Goal: Information Seeking & Learning: Compare options

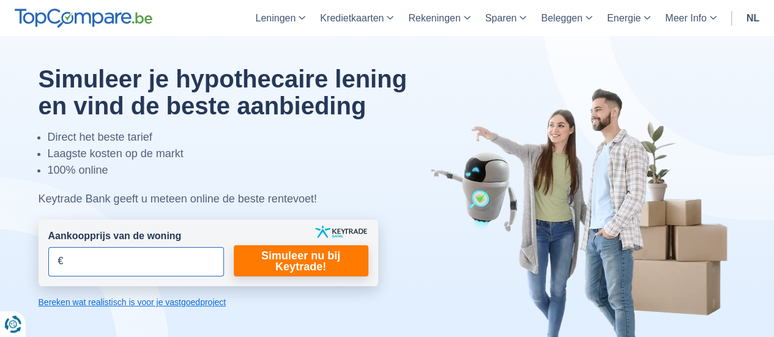
click at [138, 263] on input "Aankoopprijs van de woning" at bounding box center [136, 261] width 176 height 29
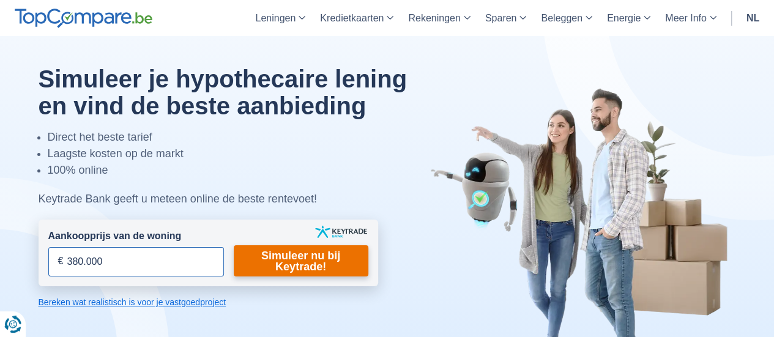
type input "380.000"
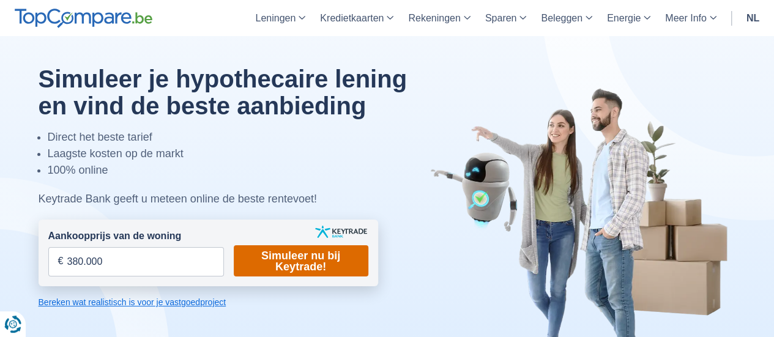
click at [260, 268] on link "Simuleer nu bij Keytrade!" at bounding box center [301, 260] width 135 height 31
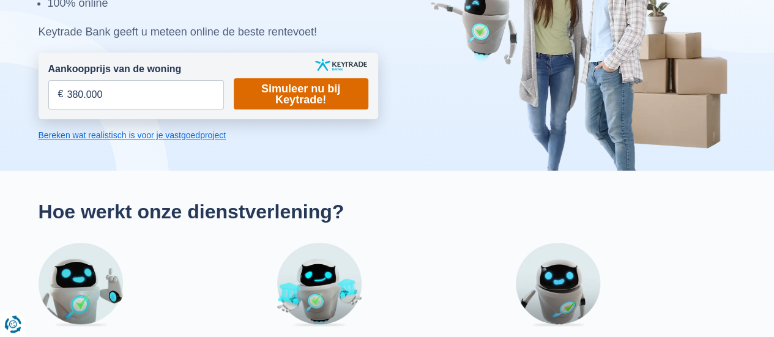
scroll to position [171, 0]
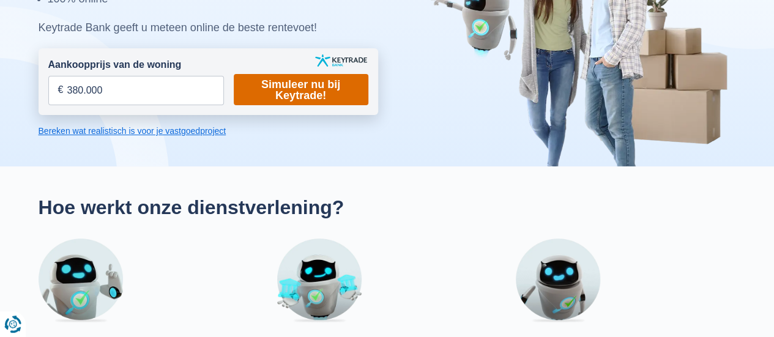
click at [281, 80] on link "Simuleer nu bij Keytrade!" at bounding box center [301, 89] width 135 height 31
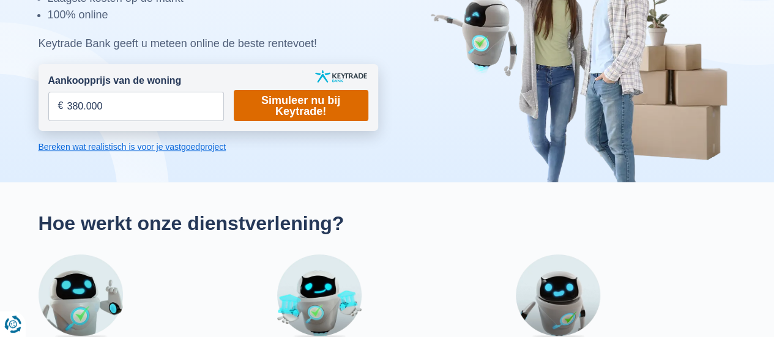
scroll to position [147, 0]
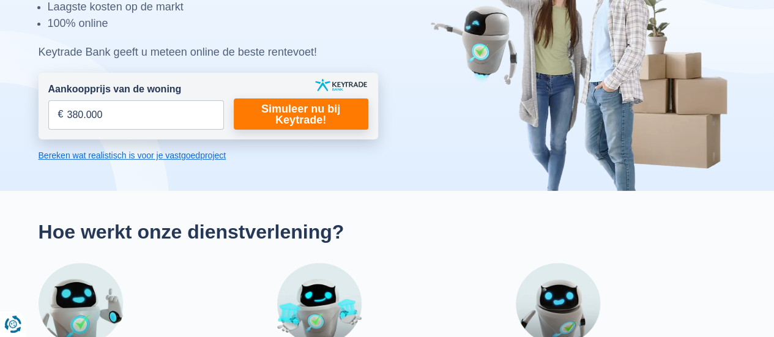
click at [144, 155] on link "Bereken wat realistisch is voor je vastgoedproject" at bounding box center [209, 155] width 340 height 12
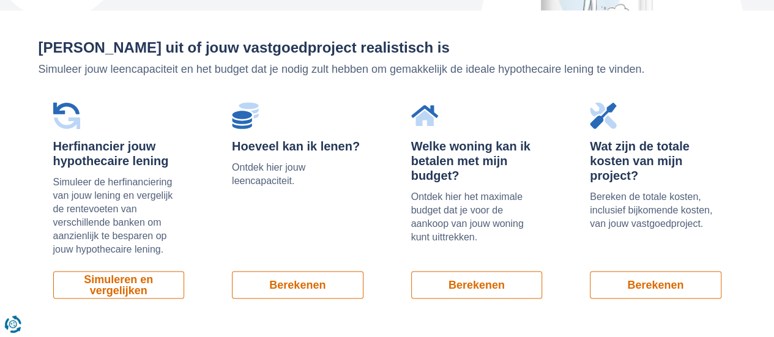
scroll to position [829, 0]
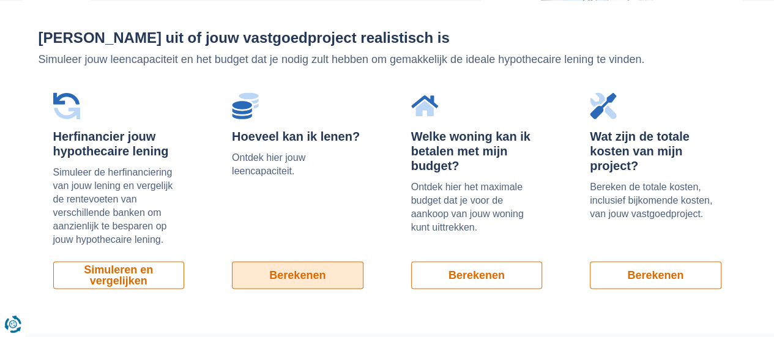
click at [313, 265] on link "Berekenen" at bounding box center [298, 275] width 132 height 28
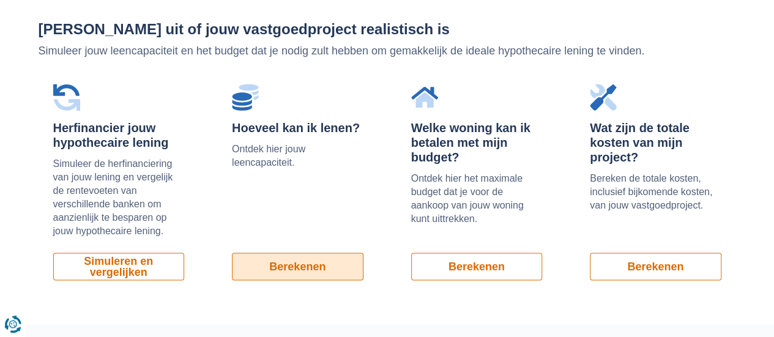
scroll to position [837, 0]
click at [301, 264] on link "Berekenen" at bounding box center [298, 267] width 132 height 28
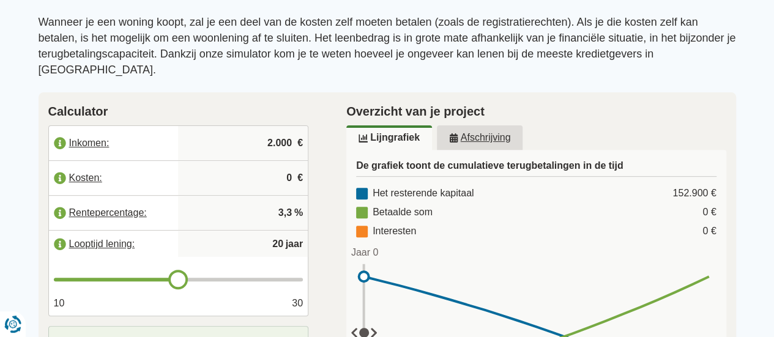
scroll to position [142, 0]
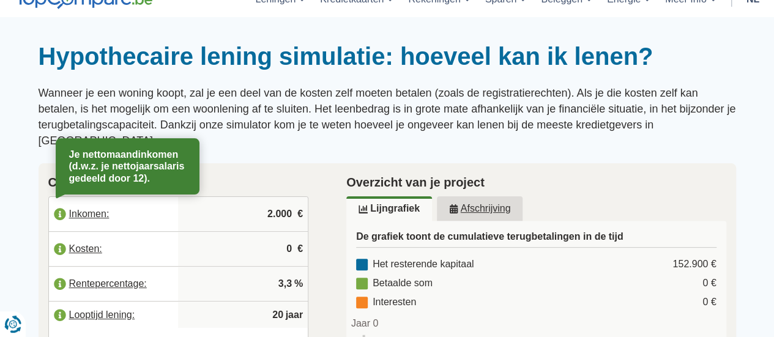
click at [94, 201] on label "Inkomen:" at bounding box center [114, 214] width 130 height 27
click at [262, 206] on input "2.000" at bounding box center [243, 214] width 120 height 33
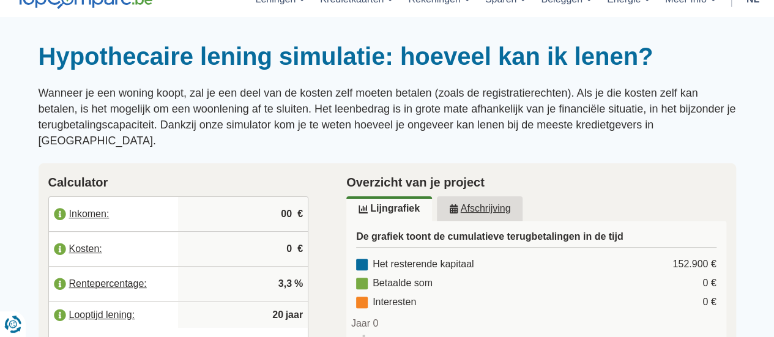
type input "0"
type input "3.850"
click at [275, 234] on input "0" at bounding box center [243, 249] width 120 height 33
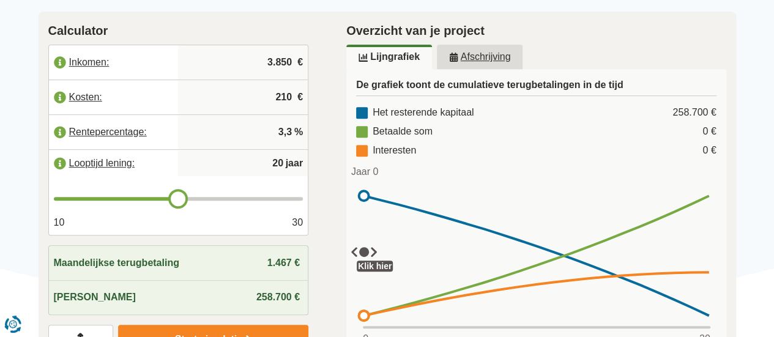
scroll to position [225, 0]
type input "210"
type input "21"
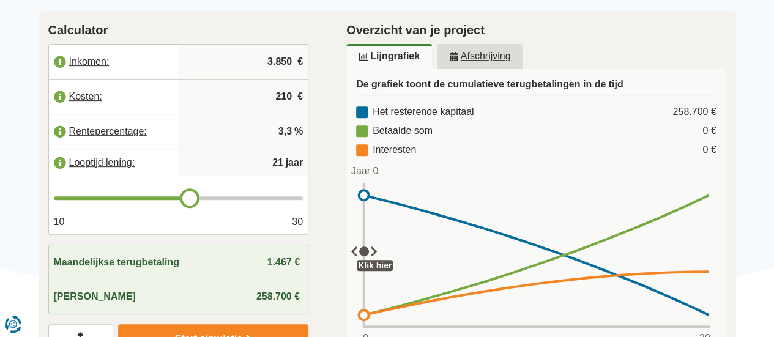
drag, startPoint x: 175, startPoint y: 179, endPoint x: 191, endPoint y: 180, distance: 16.0
type input "21"
click at [191, 196] on input "range" at bounding box center [179, 198] width 250 height 4
type input "22"
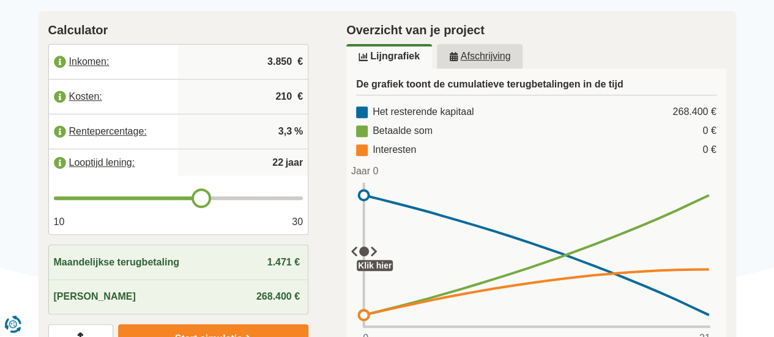
drag, startPoint x: 191, startPoint y: 180, endPoint x: 201, endPoint y: 181, distance: 9.8
type input "22"
click at [201, 196] on input "range" at bounding box center [179, 198] width 250 height 4
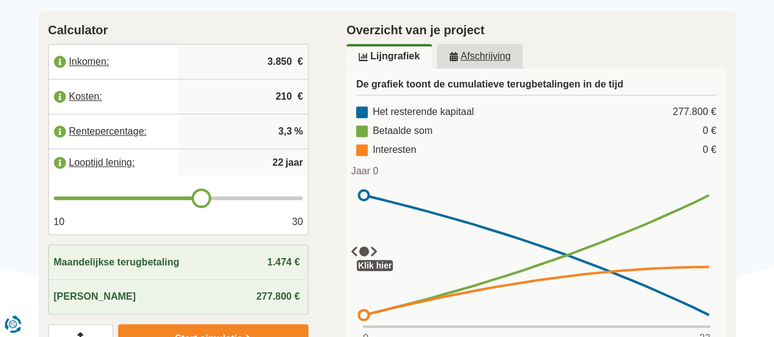
type input "23"
type input "24"
type input "25"
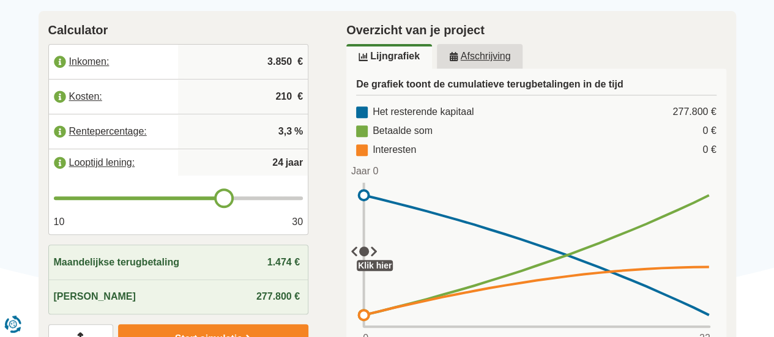
type input "25"
type input "26"
type input "27"
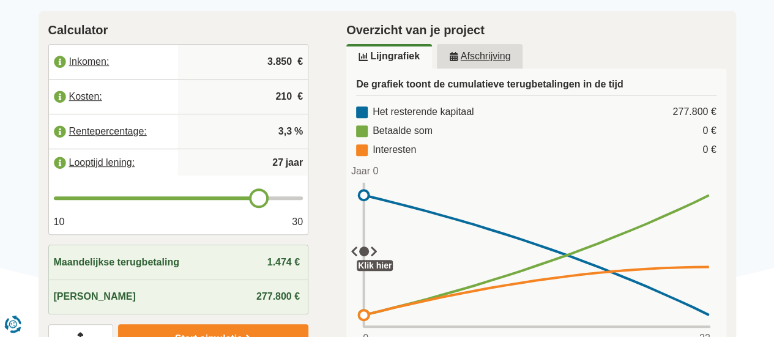
type input "28"
type input "29"
type input "30"
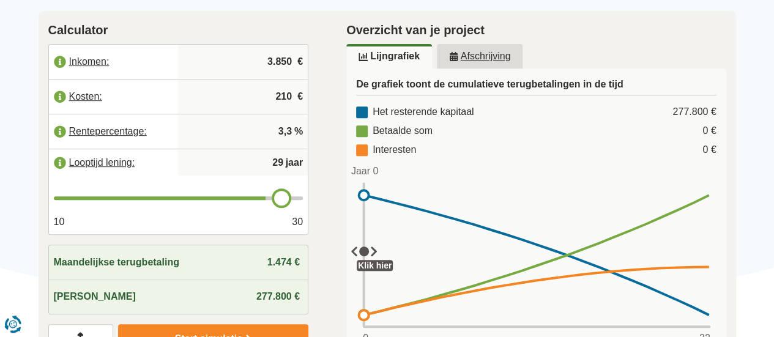
type input "30"
type input "29"
type input "28"
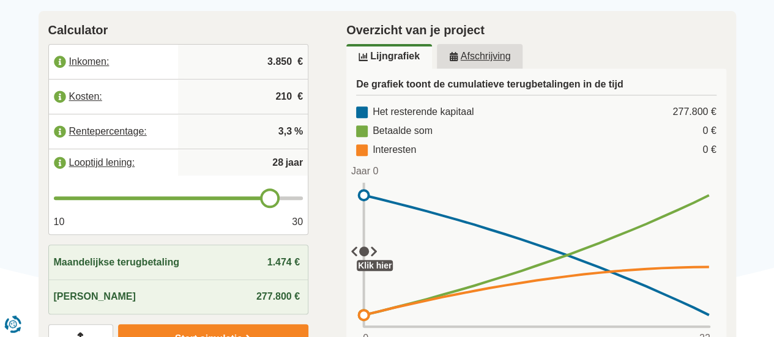
type input "27"
type input "26"
type input "25"
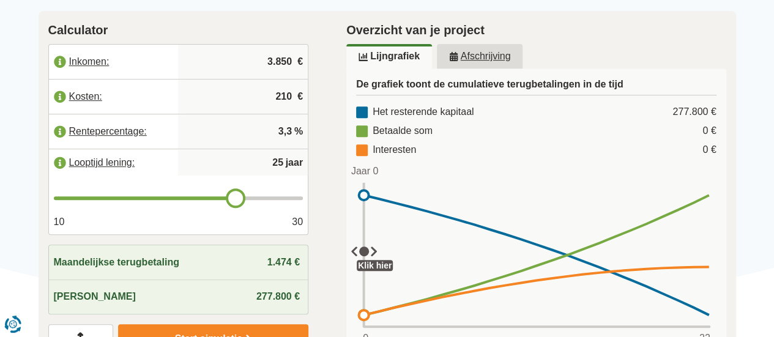
drag, startPoint x: 201, startPoint y: 181, endPoint x: 239, endPoint y: 188, distance: 39.3
type input "25"
click at [239, 196] on input "range" at bounding box center [179, 198] width 250 height 4
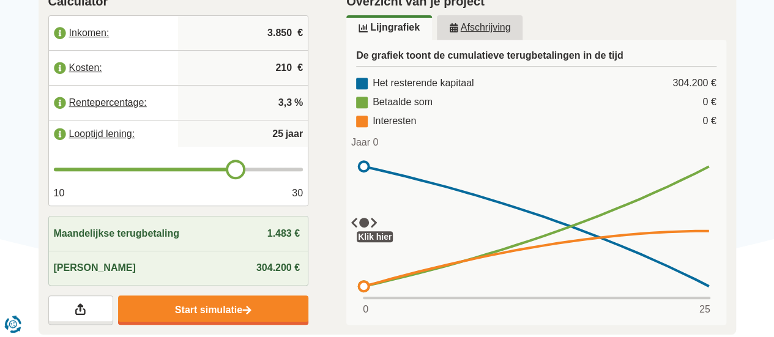
scroll to position [253, 0]
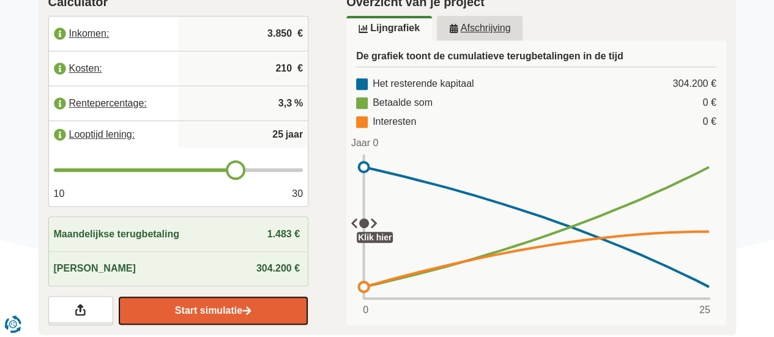
click at [234, 296] on link "Start simulatie" at bounding box center [213, 310] width 190 height 29
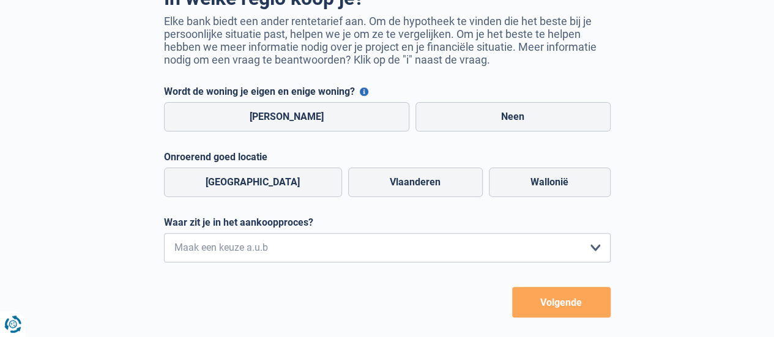
scroll to position [110, 0]
click at [343, 127] on label "Ja" at bounding box center [287, 116] width 246 height 29
click at [343, 127] on input "Ja" at bounding box center [287, 116] width 246 height 29
radio input "true"
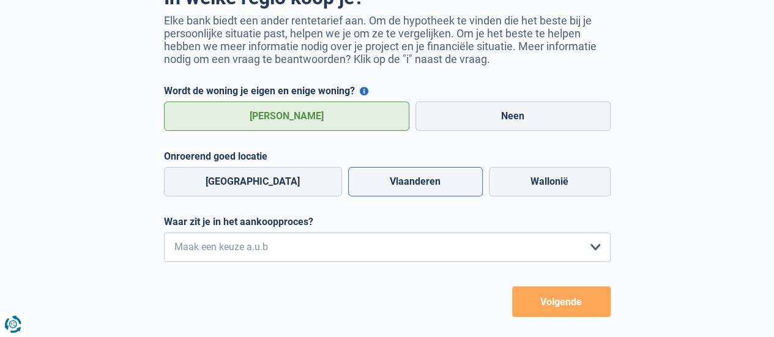
click at [370, 188] on label "Vlaanderen" at bounding box center [415, 181] width 135 height 29
click at [370, 188] on input "Vlaanderen" at bounding box center [415, 181] width 135 height 29
radio input "true"
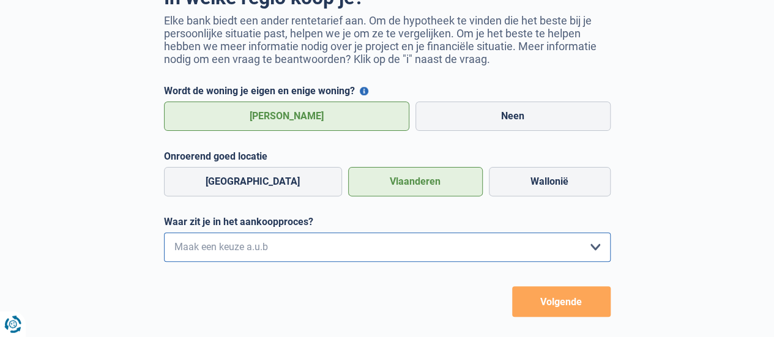
click at [369, 256] on select "Ik wil me uitsluitend informeren omdat ik op dit moment geen concrete plannen h…" at bounding box center [387, 247] width 447 height 29
click at [164, 236] on select "Ik wil me uitsluitend informeren omdat ik op dit moment geen concrete plannen h…" at bounding box center [387, 247] width 447 height 29
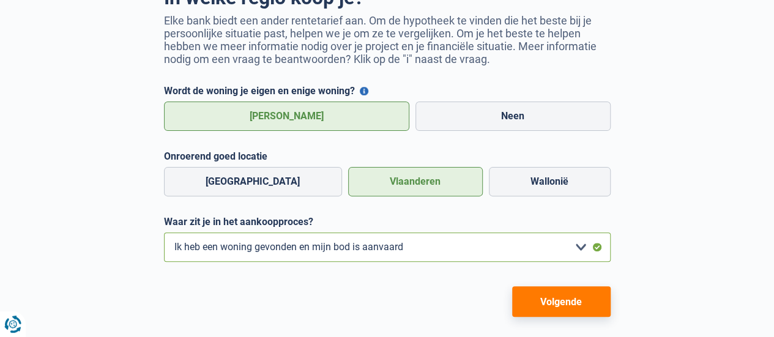
click at [375, 253] on select "Ik wil me uitsluitend informeren omdat ik op dit moment geen concrete plannen h…" at bounding box center [387, 247] width 447 height 29
select select "1b"
click at [164, 236] on select "Ik wil me uitsluitend informeren omdat ik op dit moment geen concrete plannen h…" at bounding box center [387, 247] width 447 height 29
click at [558, 292] on button "Volgende" at bounding box center [561, 301] width 99 height 31
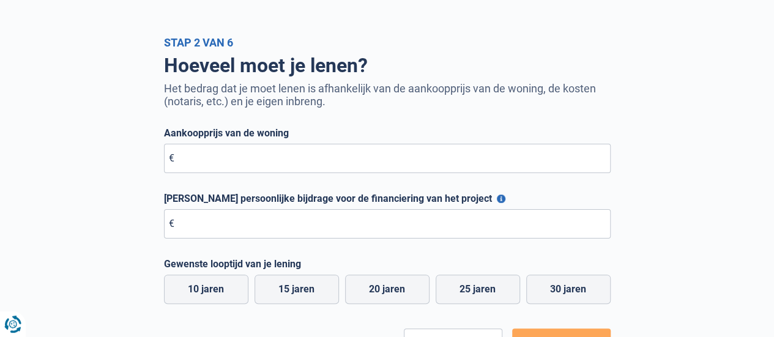
scroll to position [43, 0]
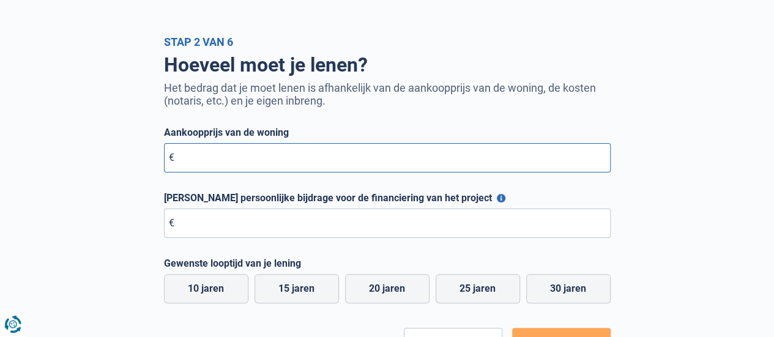
click at [266, 162] on input "Aankoopprijs van de woning" at bounding box center [387, 157] width 447 height 29
type input "2"
type input "380.000"
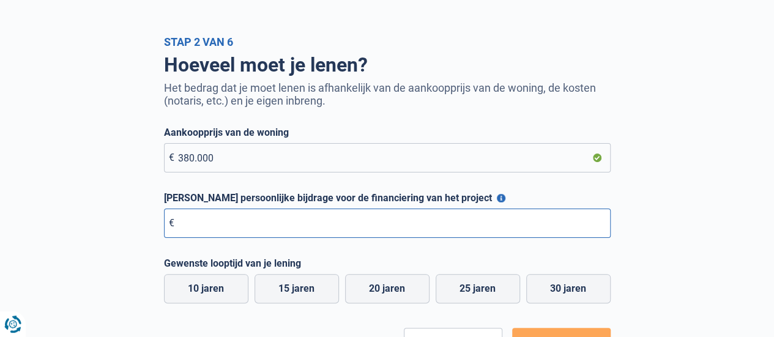
click at [253, 219] on input "Maximale persoonlijke bijdrage voor de financiering van het project" at bounding box center [387, 223] width 447 height 29
type input "135.000"
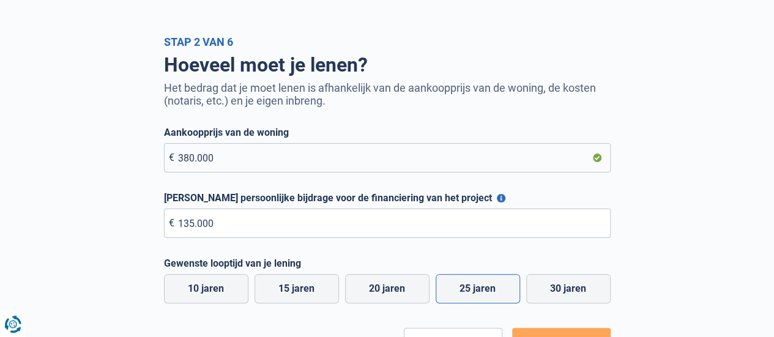
click at [495, 285] on label "25 jaren" at bounding box center [478, 288] width 84 height 29
click at [495, 285] on input "25 jaren" at bounding box center [478, 288] width 84 height 29
radio input "true"
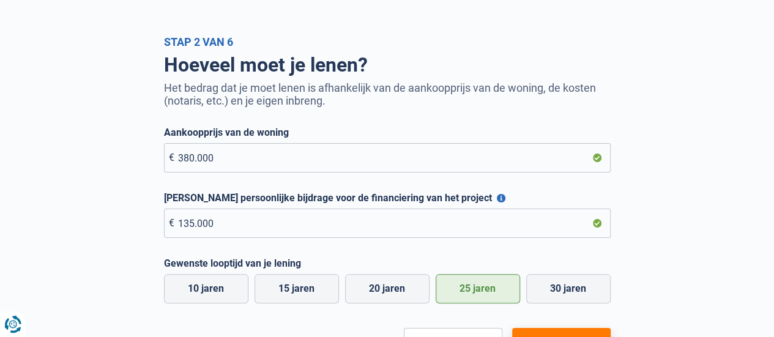
scroll to position [100, 0]
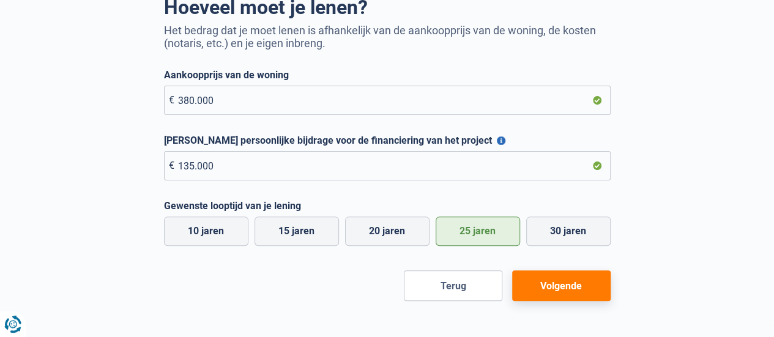
click at [531, 283] on button "Volgende" at bounding box center [561, 286] width 99 height 31
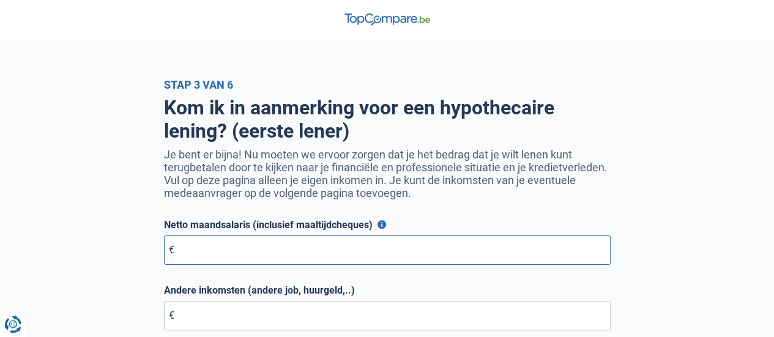
click at [264, 252] on input "Netto maandsalaris (inclusief maaltijdcheques)" at bounding box center [387, 250] width 447 height 29
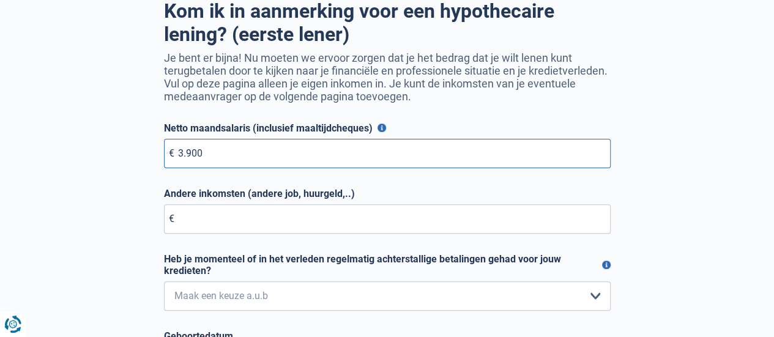
scroll to position [150, 0]
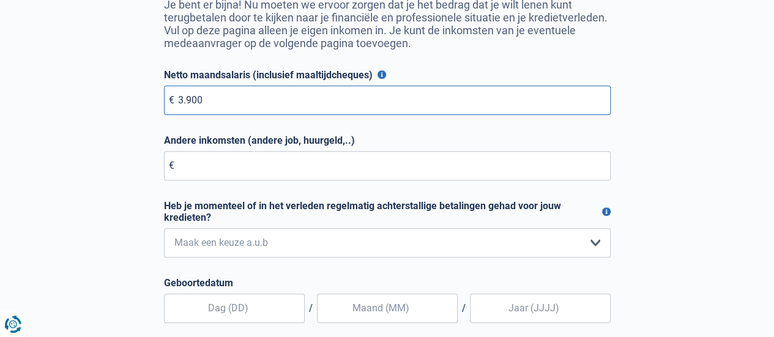
type input "3.900"
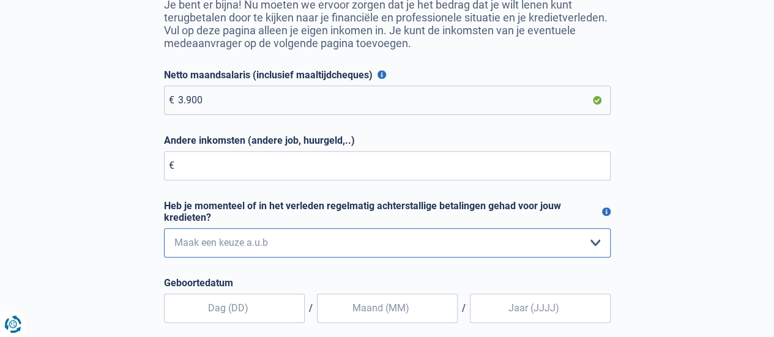
click at [272, 256] on select "Nee, nooit Ja, maar ik heb deze minder dan een jaar geleden afbetaald Ja, maar …" at bounding box center [387, 242] width 447 height 29
select select "0"
click at [164, 231] on select "Nee, nooit Ja, maar ik heb deze minder dan een jaar geleden afbetaald Ja, maar …" at bounding box center [387, 242] width 447 height 29
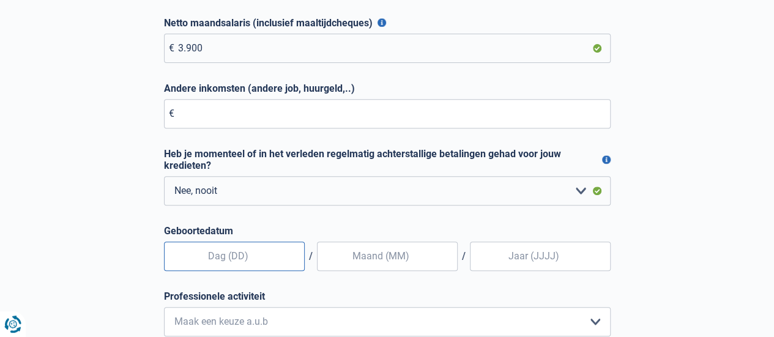
click at [254, 263] on input "text" at bounding box center [234, 256] width 141 height 29
type input "24"
type input "03"
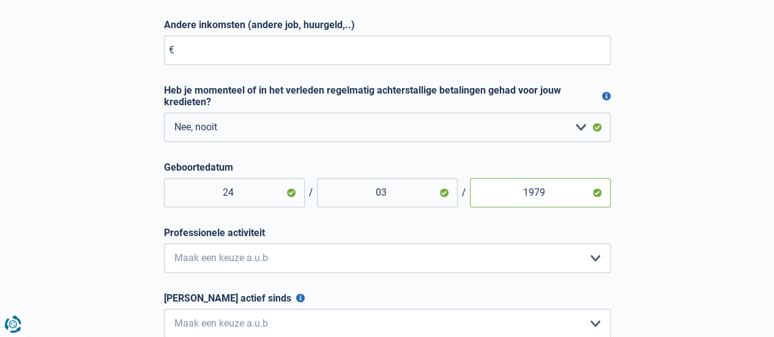
scroll to position [281, 0]
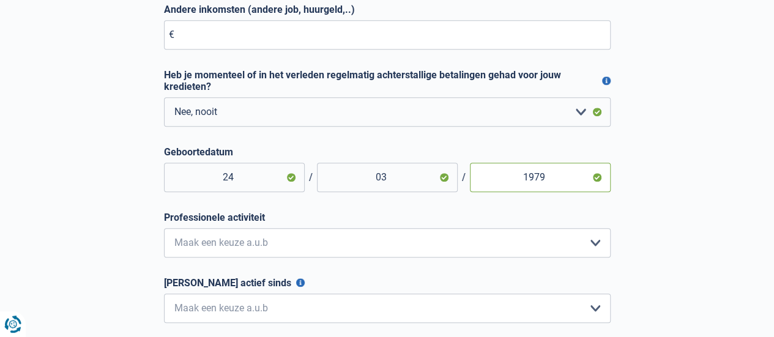
type input "1979"
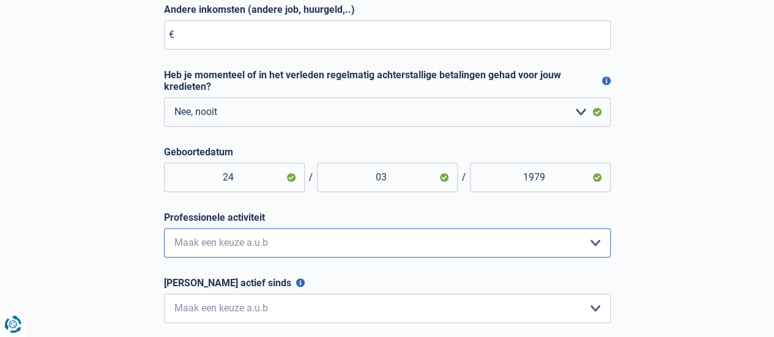
click at [258, 252] on select "Bediende Arbeider Ambtenaar Zelfstandige Bedrijfsleider Gepensioneerde Vrij ber…" at bounding box center [387, 242] width 447 height 29
select select "official"
click at [164, 232] on select "Bediende Arbeider Ambtenaar Zelfstandige Bedrijfsleider Gepensioneerde Vrij ber…" at bounding box center [387, 242] width 447 height 29
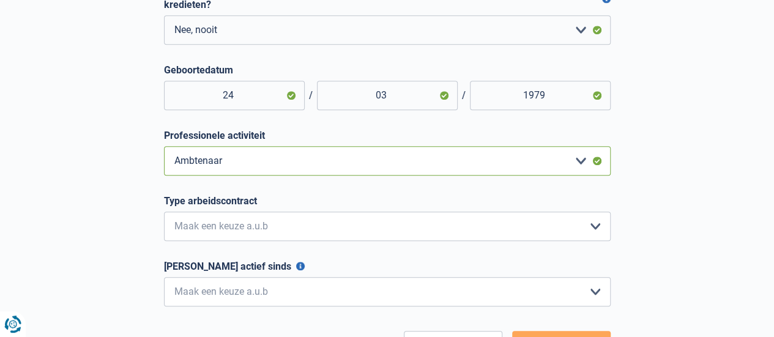
scroll to position [364, 0]
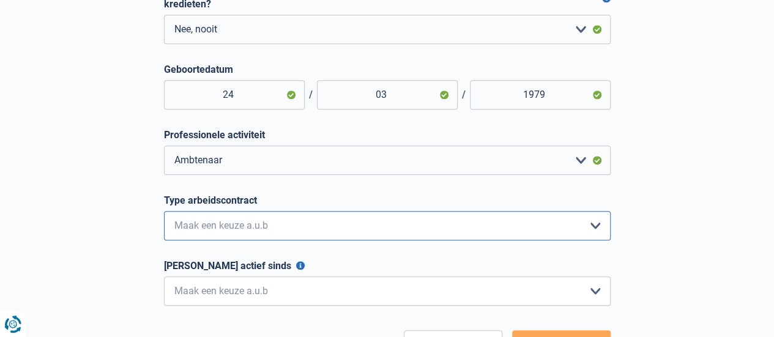
click at [282, 225] on select "Interimcontract Arbeidsovereenkomst van onbepaalde duur Arbeidsovereenkomst van…" at bounding box center [387, 225] width 447 height 29
select select "permanent"
click at [164, 215] on select "Interimcontract Arbeidsovereenkomst van onbepaalde duur Arbeidsovereenkomst van…" at bounding box center [387, 225] width 447 height 29
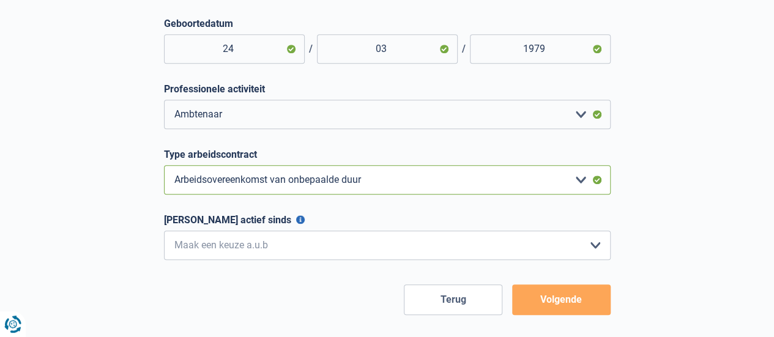
scroll to position [410, 0]
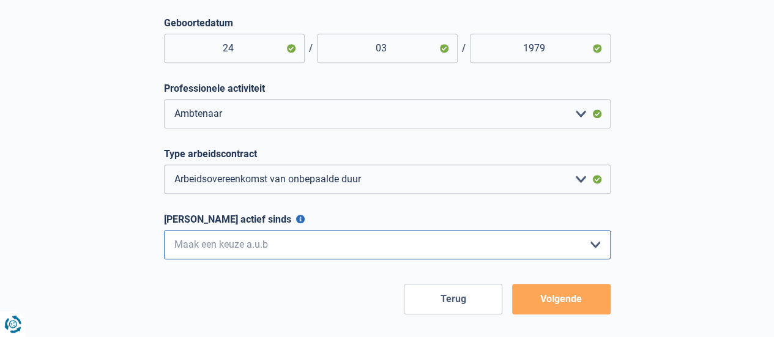
click at [258, 256] on select "< 6 maanden 6 - 12 maanden 12 - 24 maanden 24 - 36 maanden > 36 maanden Maak ee…" at bounding box center [387, 244] width 447 height 29
select select "more36"
click at [164, 234] on select "< 6 maanden 6 - 12 maanden 12 - 24 maanden 24 - 36 maanden > 36 maanden Maak ee…" at bounding box center [387, 244] width 447 height 29
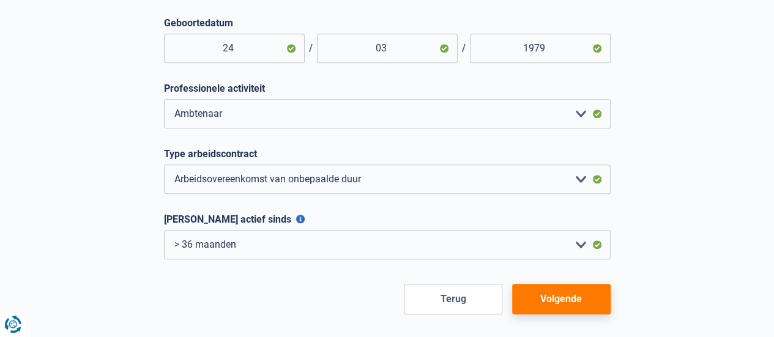
click at [525, 306] on button "Volgende" at bounding box center [561, 299] width 99 height 31
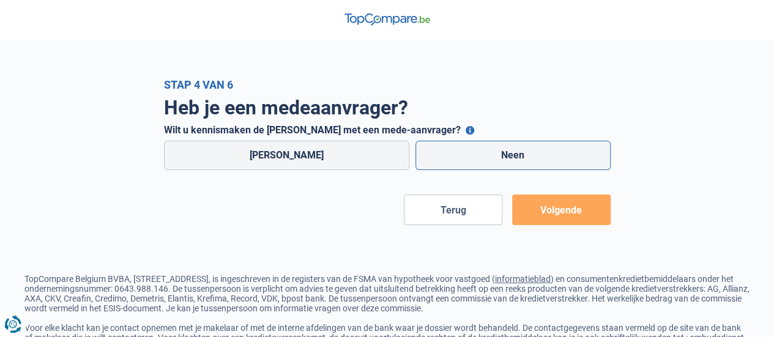
click at [458, 167] on label "Neen" at bounding box center [513, 155] width 195 height 29
click at [458, 167] on input "Neen" at bounding box center [513, 155] width 195 height 29
radio input "true"
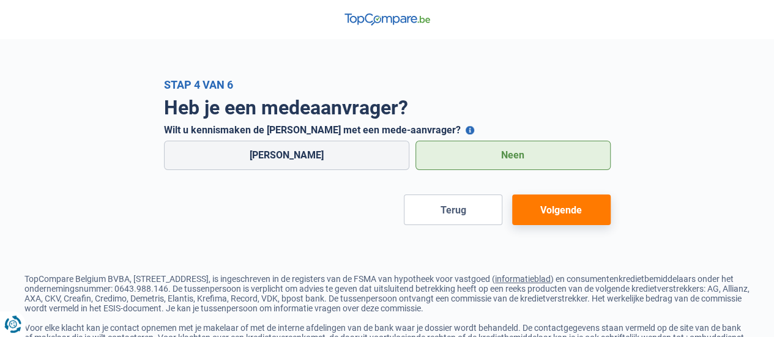
click at [544, 211] on button "Volgende" at bounding box center [561, 210] width 99 height 31
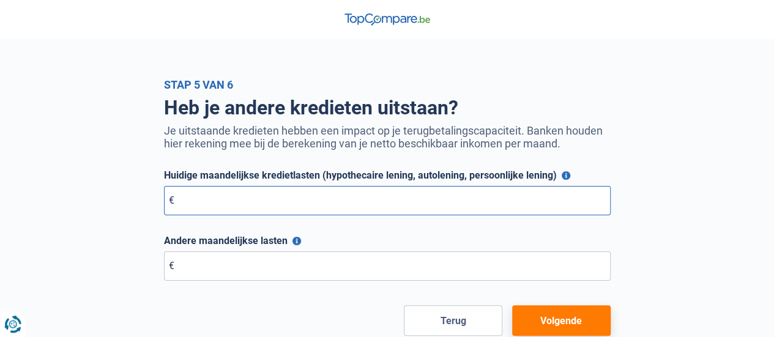
click at [380, 201] on input "Huidige maandelijkse kredietlasten (hypothecaire lening, autolening, persoonlij…" at bounding box center [387, 200] width 447 height 29
type input "210"
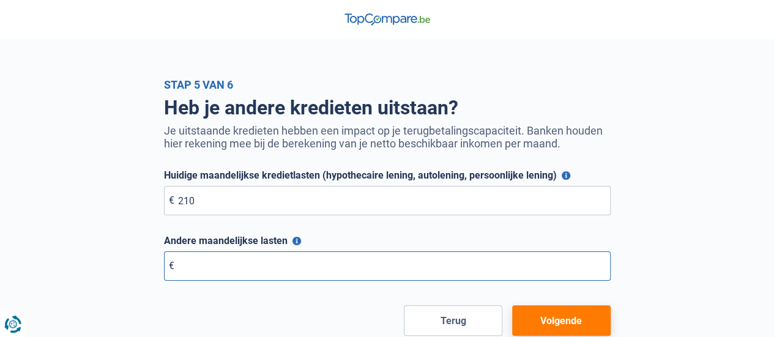
click at [286, 267] on input "Andere maandelijkse lasten" at bounding box center [387, 266] width 447 height 29
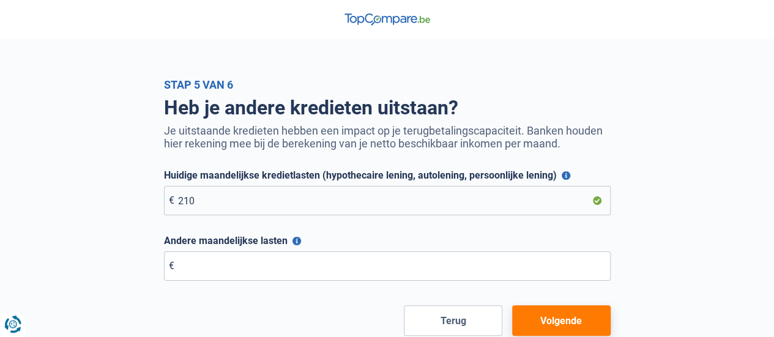
click at [296, 241] on button "Andere maandelijkse lasten" at bounding box center [297, 241] width 9 height 9
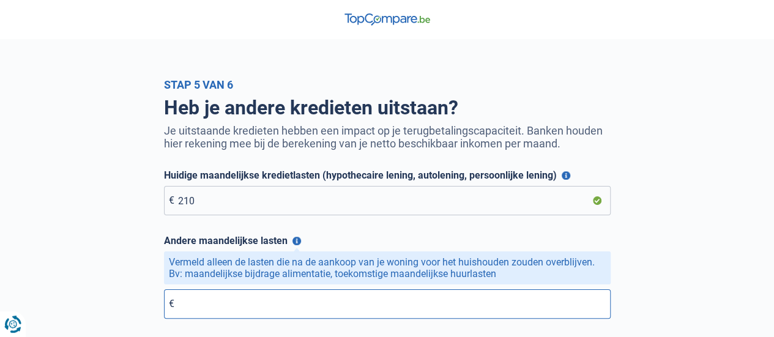
click at [304, 309] on input "Andere maandelijkse lasten" at bounding box center [387, 304] width 447 height 29
type input "0"
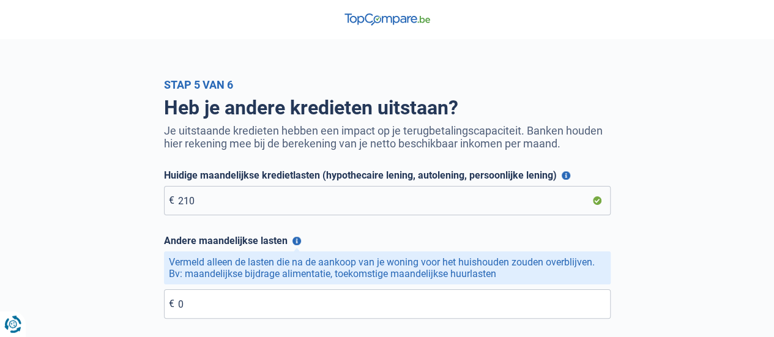
click at [693, 229] on div "Heb je andere kredieten uitstaan? Je uitstaande kredieten hebben een impact op …" at bounding box center [388, 232] width 698 height 283
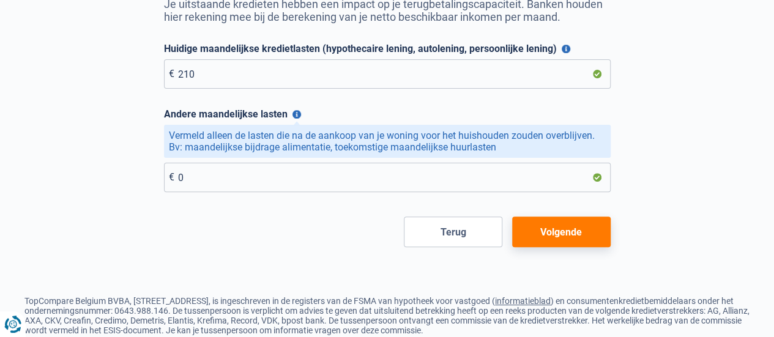
scroll to position [157, 0]
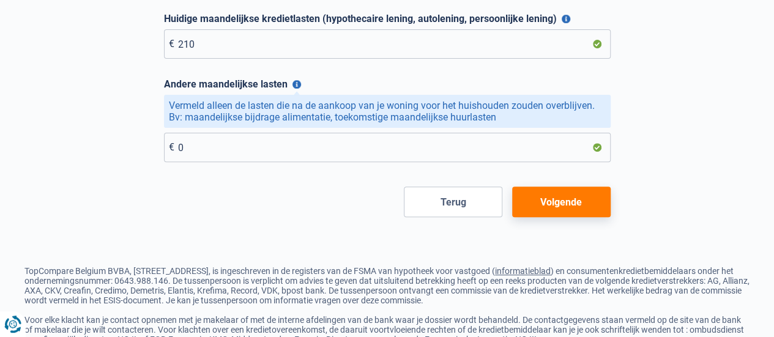
click at [601, 210] on button "Volgende" at bounding box center [561, 202] width 99 height 31
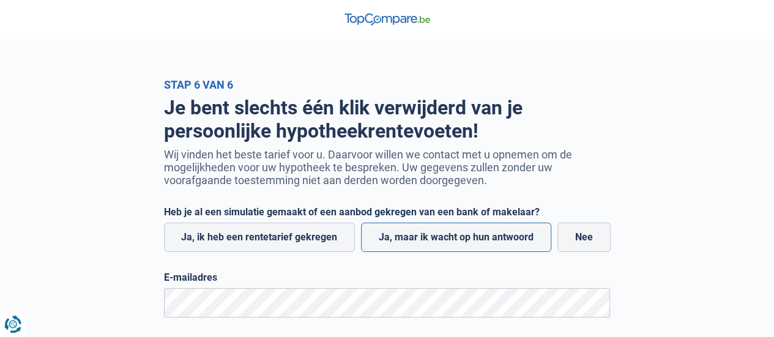
click at [411, 246] on label "Ja, maar ik wacht op hun antwoord" at bounding box center [456, 237] width 190 height 29
click at [411, 246] on input "Ja, maar ik wacht op hun antwoord" at bounding box center [456, 237] width 190 height 29
radio input "true"
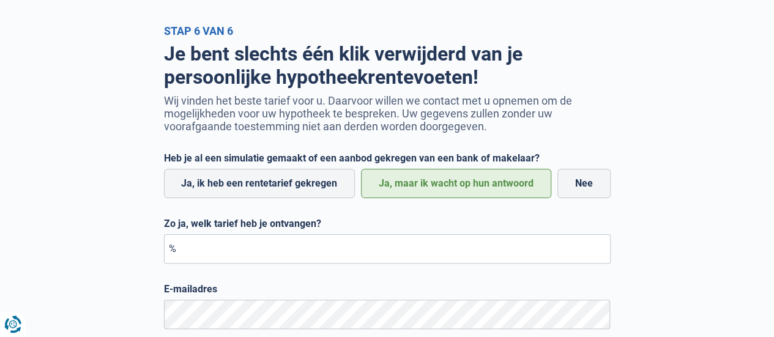
scroll to position [55, 0]
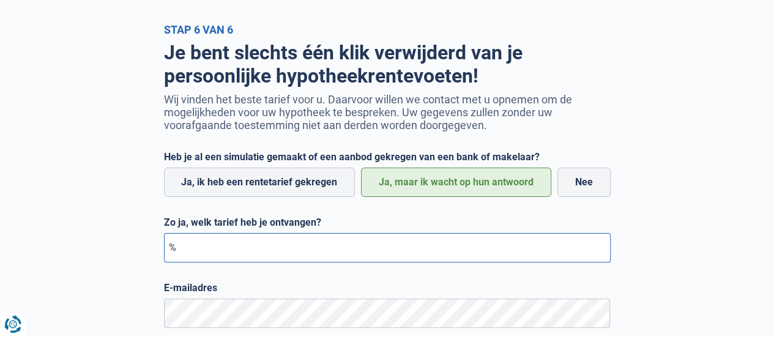
click at [410, 250] on input "Zo ja, welk tarief heb je ontvangen?" at bounding box center [387, 247] width 447 height 29
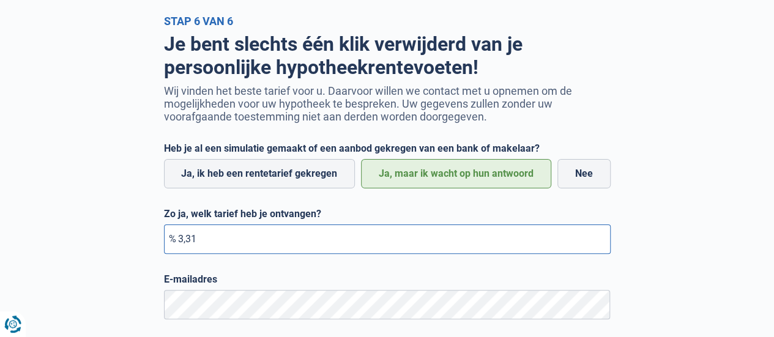
scroll to position [63, 0]
type input "3,31"
click at [567, 179] on label "Nee" at bounding box center [584, 174] width 53 height 29
click at [567, 179] on input "Nee" at bounding box center [584, 174] width 53 height 29
radio input "true"
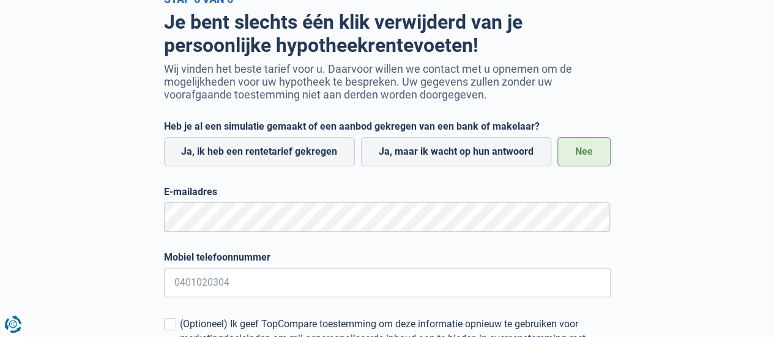
scroll to position [85, 0]
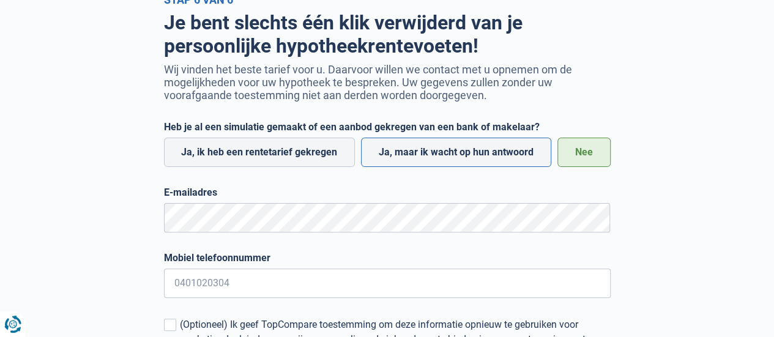
click at [449, 159] on label "Ja, maar ik wacht op hun antwoord" at bounding box center [456, 152] width 190 height 29
click at [449, 159] on input "Ja, maar ik wacht op hun antwoord" at bounding box center [456, 152] width 190 height 29
radio input "true"
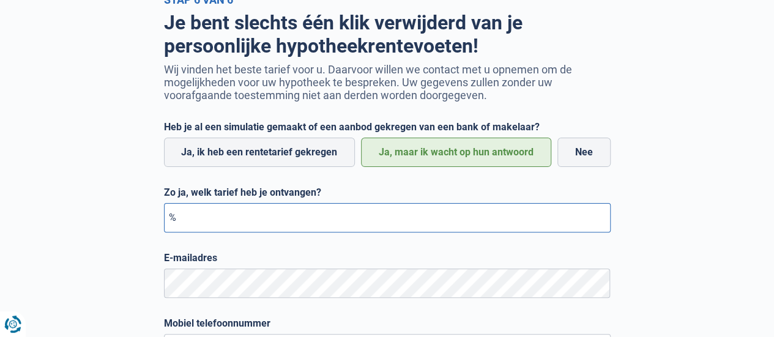
click at [276, 225] on input "Zo ja, welk tarief heb je ontvangen?" at bounding box center [387, 217] width 447 height 29
type input "3,31"
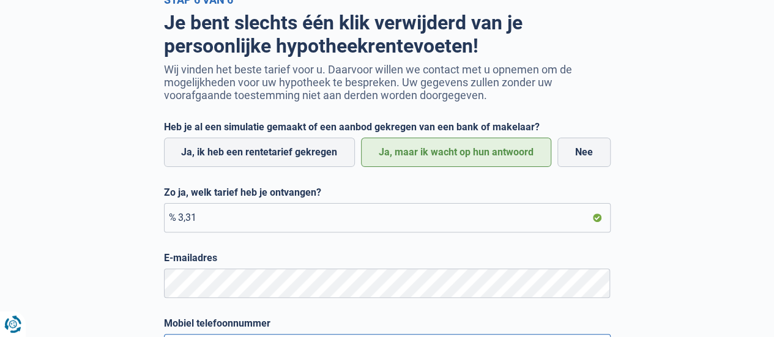
type input "0468209161"
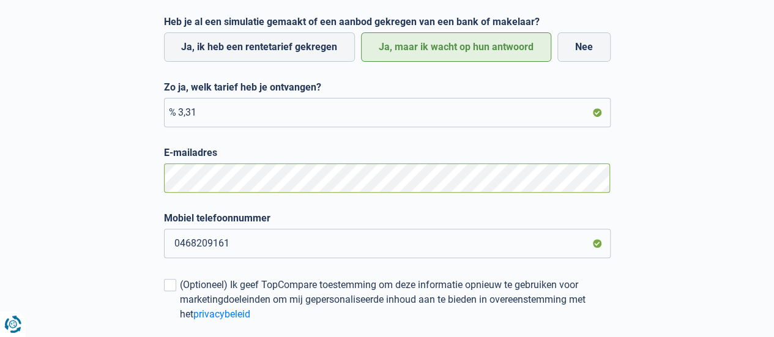
scroll to position [220, 0]
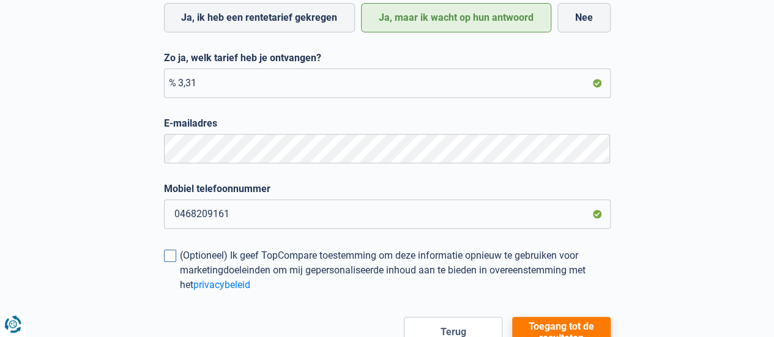
click at [174, 260] on span at bounding box center [170, 256] width 12 height 12
click at [180, 293] on input "(Optioneel) Ik geef TopCompare toestemming om deze informatie opnieuw te gebrui…" at bounding box center [180, 293] width 0 height 0
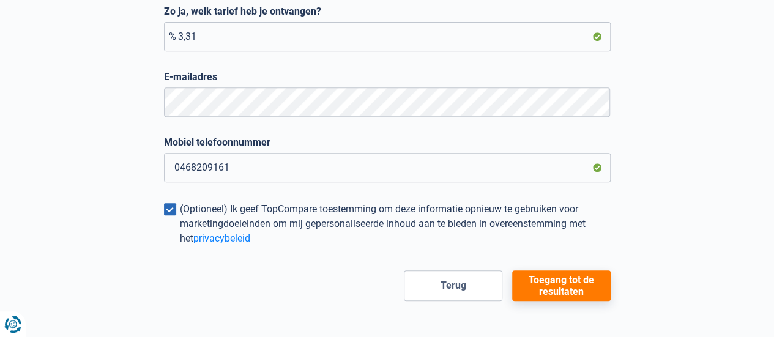
scroll to position [264, 0]
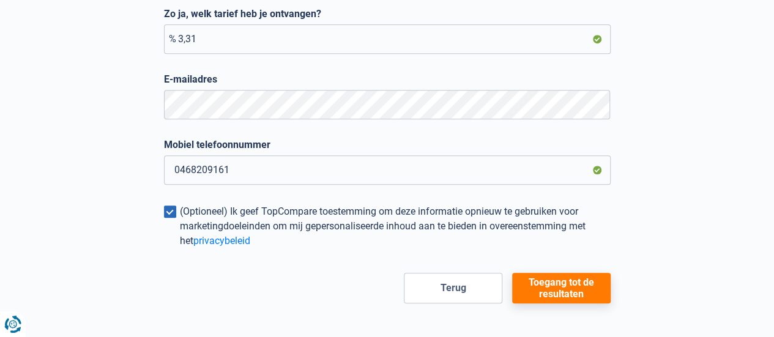
click at [585, 298] on button "Toegang tot de resultaten" at bounding box center [561, 288] width 99 height 31
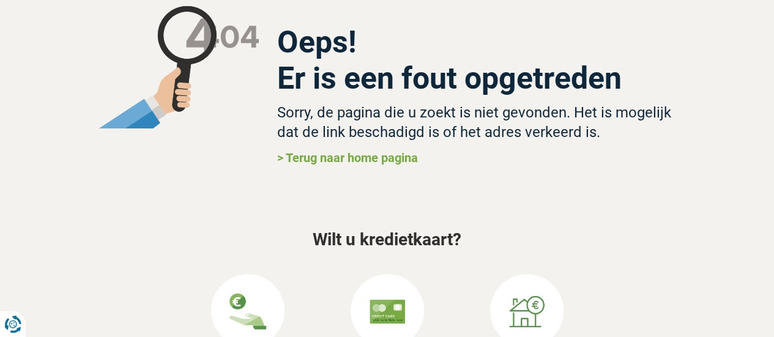
scroll to position [63, 0]
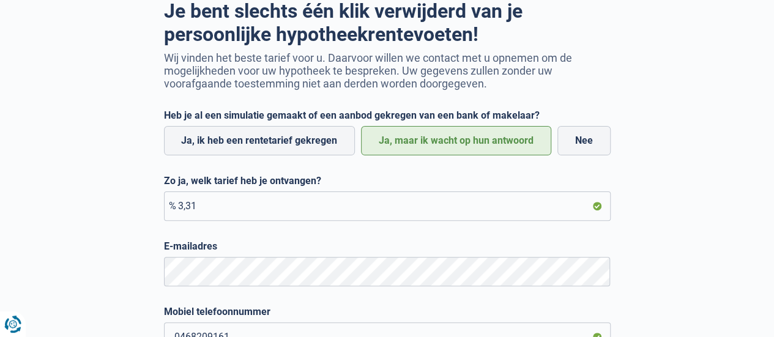
scroll to position [98, 0]
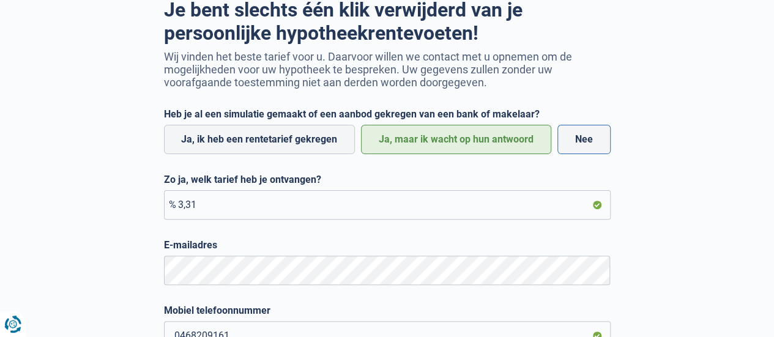
click at [577, 148] on label "Nee" at bounding box center [584, 139] width 53 height 29
click at [577, 148] on input "Nee" at bounding box center [584, 139] width 53 height 29
radio input "true"
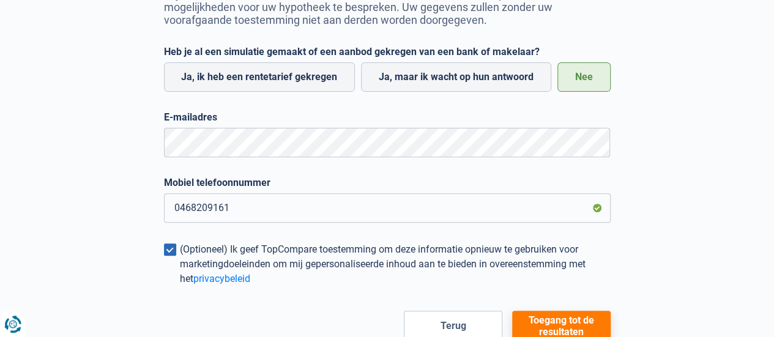
scroll to position [224, 0]
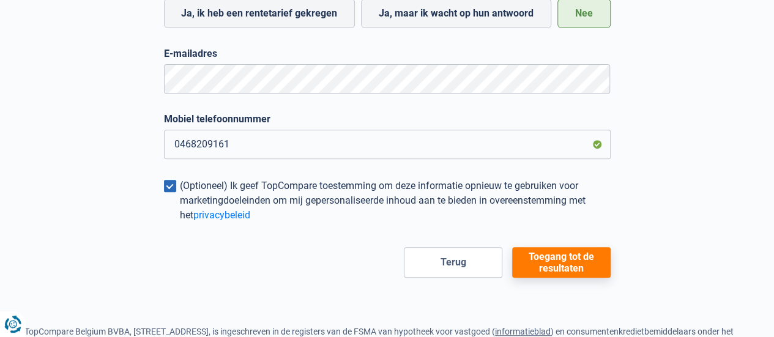
click at [545, 260] on button "Toegang tot de resultaten" at bounding box center [561, 262] width 99 height 31
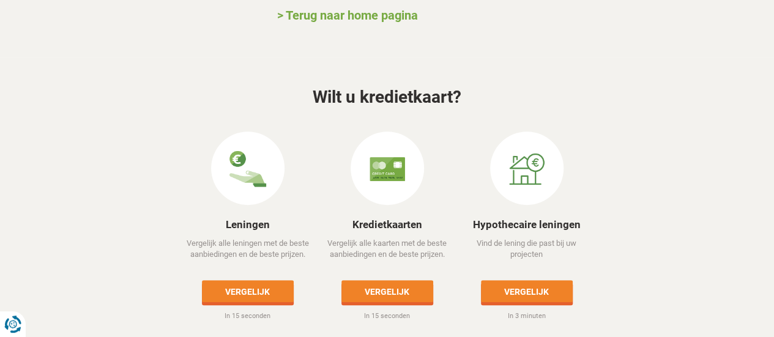
scroll to position [233, 0]
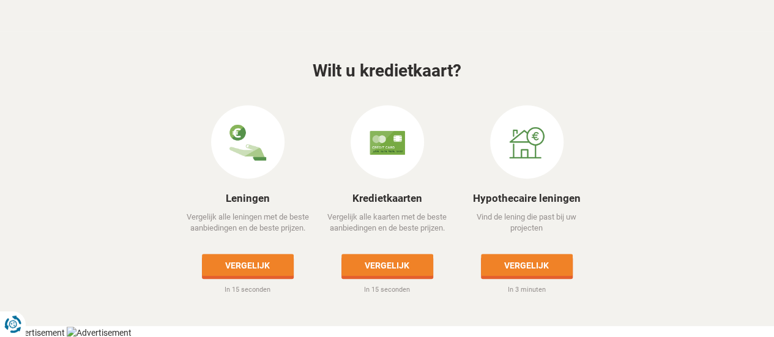
click at [269, 275] on div "Vergelijk alle leningen met de beste aanbiedingen en de beste prijzen. Vergelij…" at bounding box center [248, 253] width 138 height 83
click at [256, 262] on link "Vergelijk" at bounding box center [248, 265] width 92 height 22
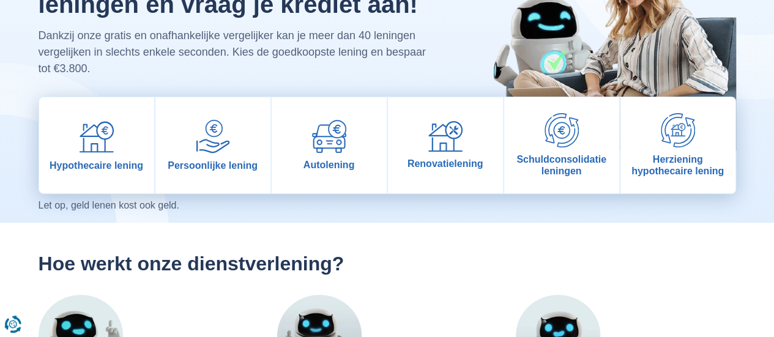
scroll to position [124, 0]
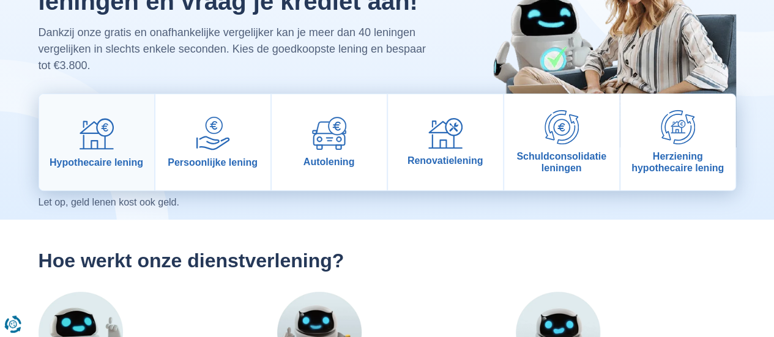
click at [83, 148] on img at bounding box center [97, 133] width 34 height 34
